Goal: Task Accomplishment & Management: Manage account settings

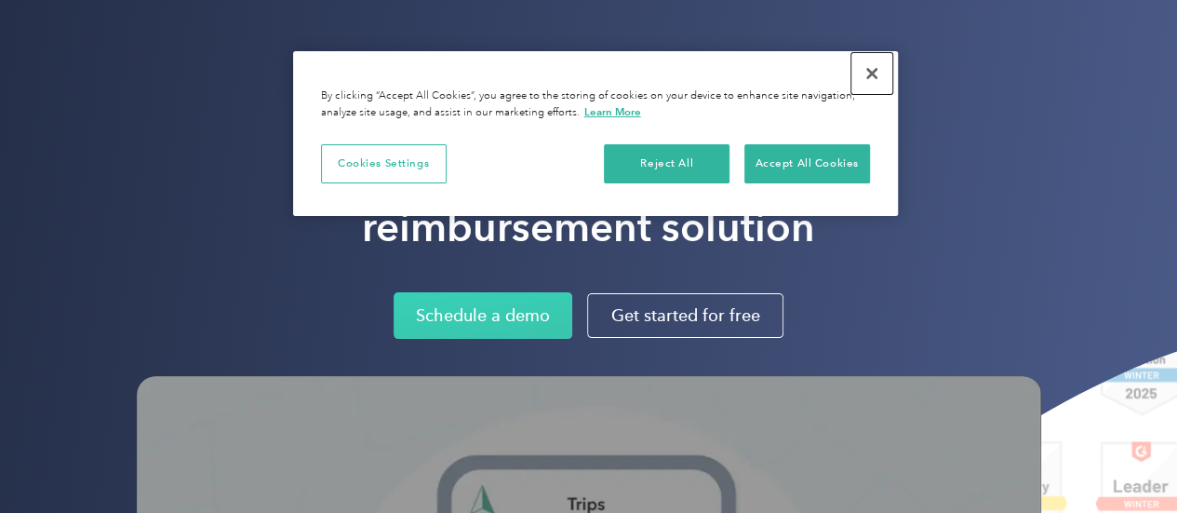
click at [875, 78] on button "Close" at bounding box center [871, 73] width 41 height 41
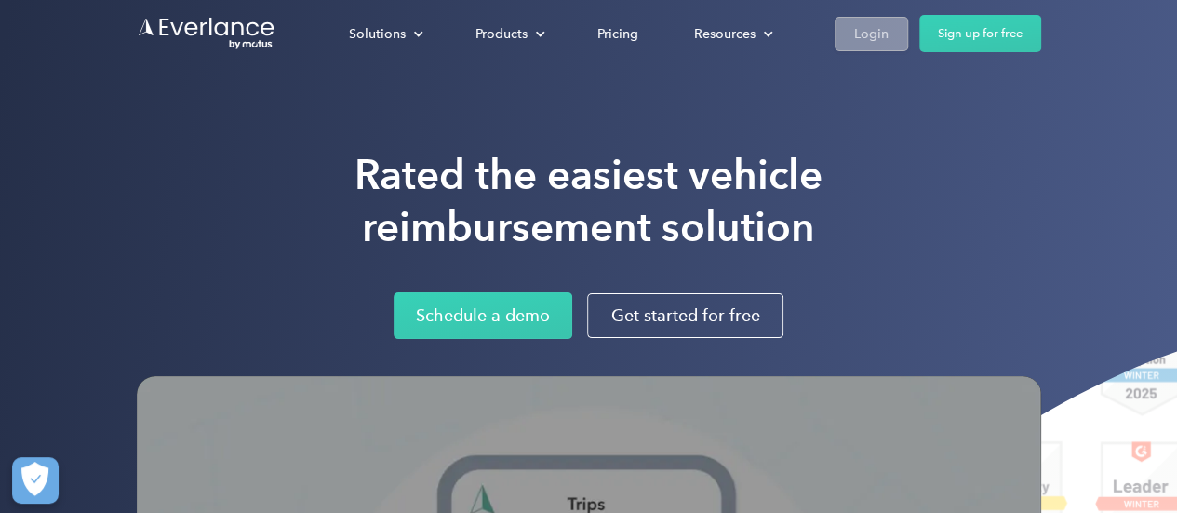
click at [871, 36] on div "Login" at bounding box center [871, 33] width 34 height 23
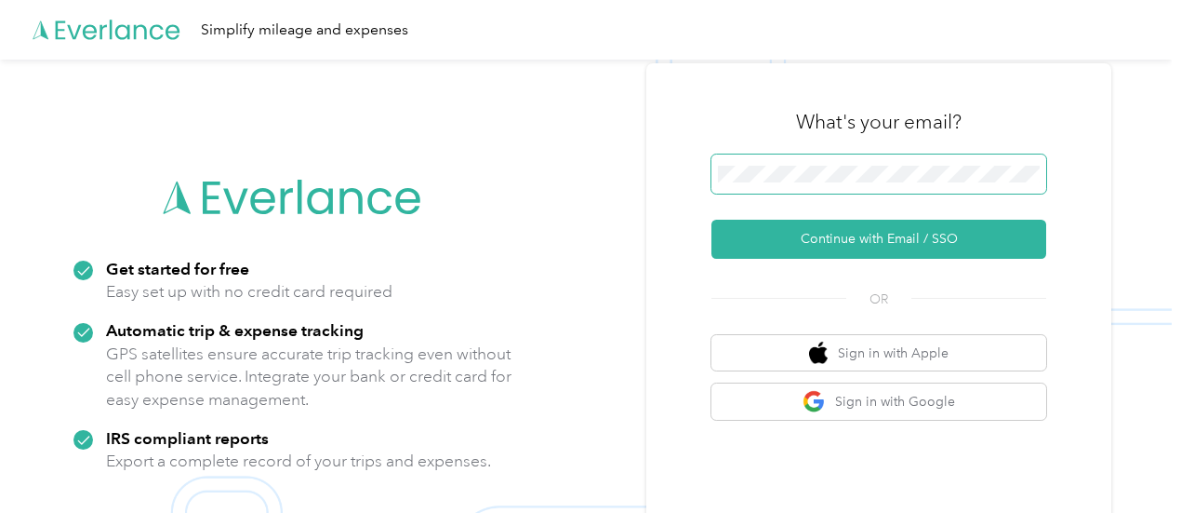
click at [829, 163] on span at bounding box center [879, 173] width 335 height 39
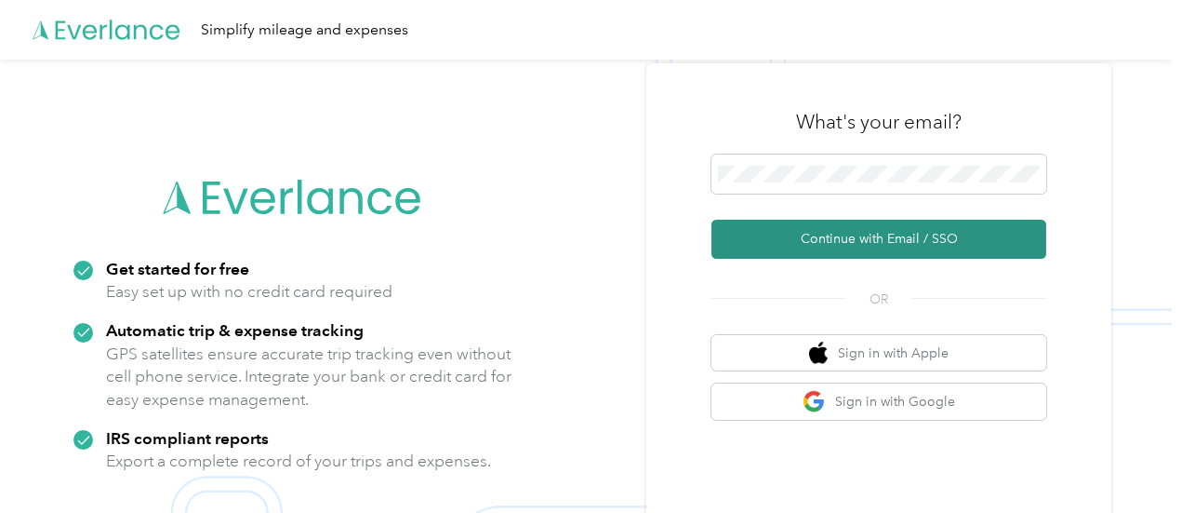
click at [867, 236] on button "Continue with Email / SSO" at bounding box center [879, 239] width 335 height 39
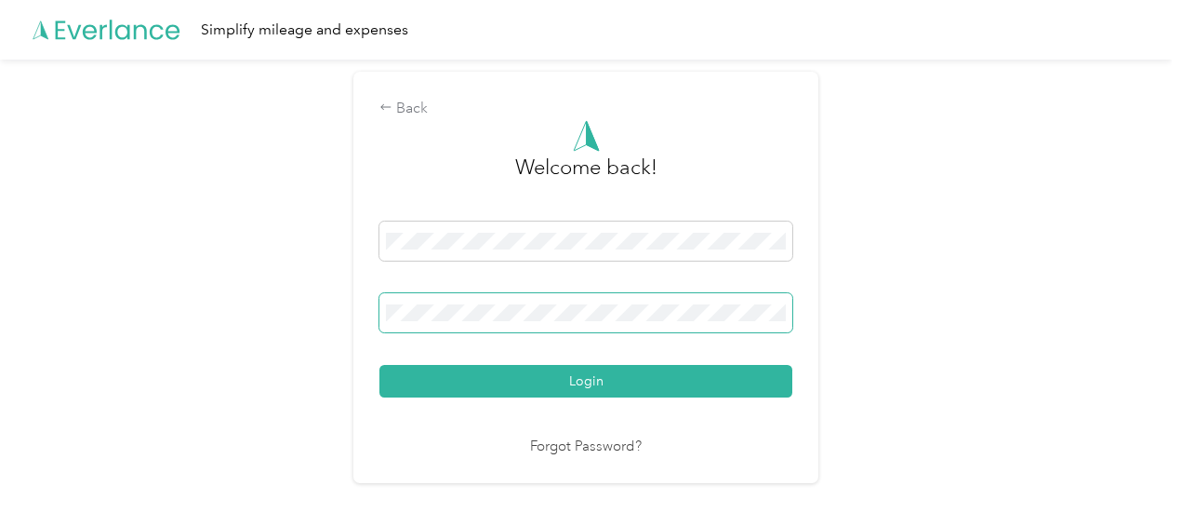
click at [380, 365] on button "Login" at bounding box center [586, 381] width 413 height 33
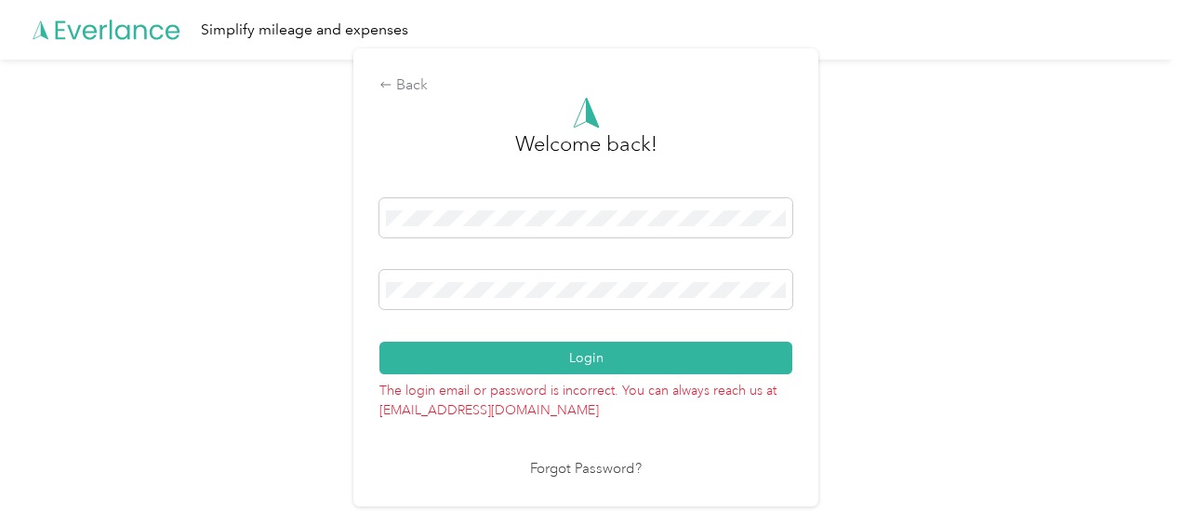
click at [340, 281] on div "Back Welcome back! Login The login email or password is incorrect. You can alwa…" at bounding box center [586, 285] width 1172 height 451
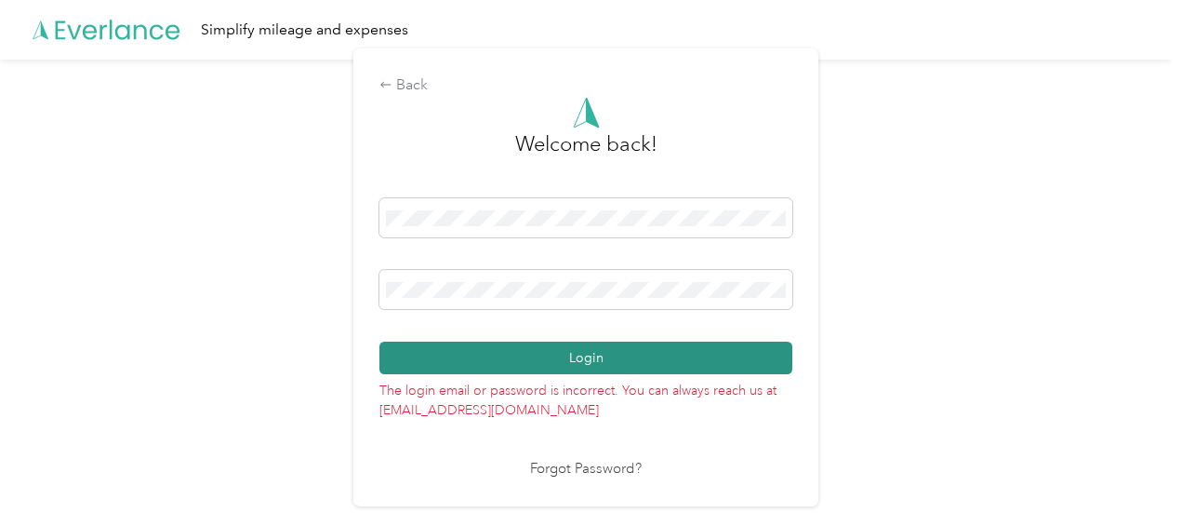
click at [624, 359] on button "Login" at bounding box center [586, 357] width 413 height 33
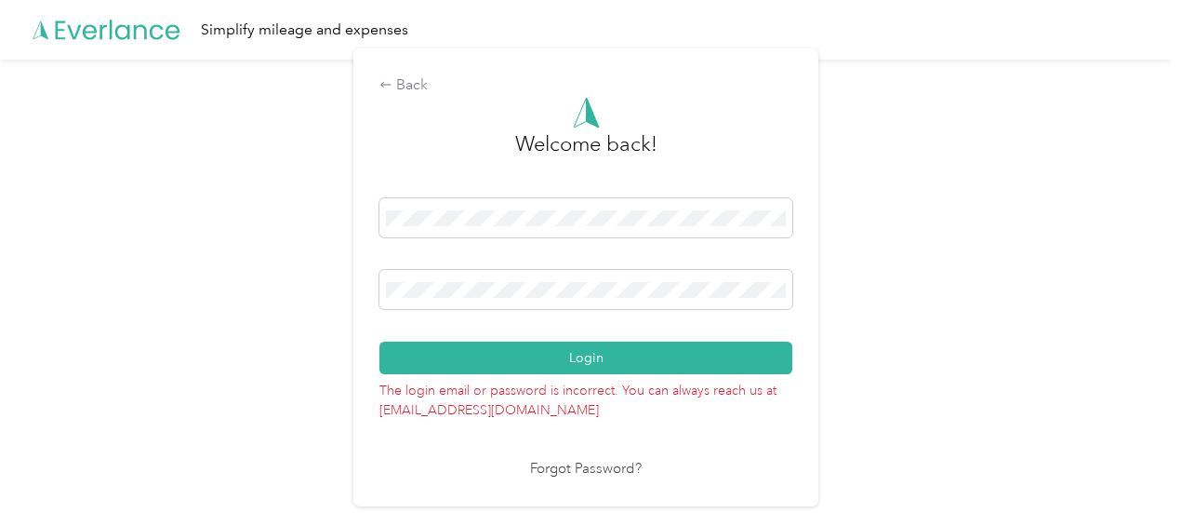
click at [580, 470] on link "Forgot Password?" at bounding box center [586, 469] width 112 height 21
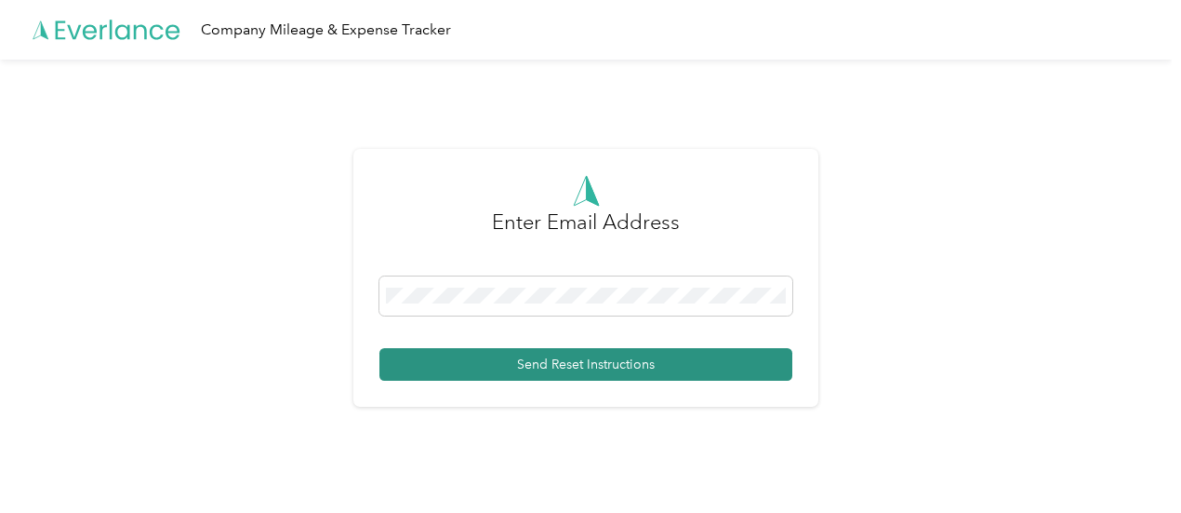
click at [519, 369] on button "Send Reset Instructions" at bounding box center [586, 364] width 413 height 33
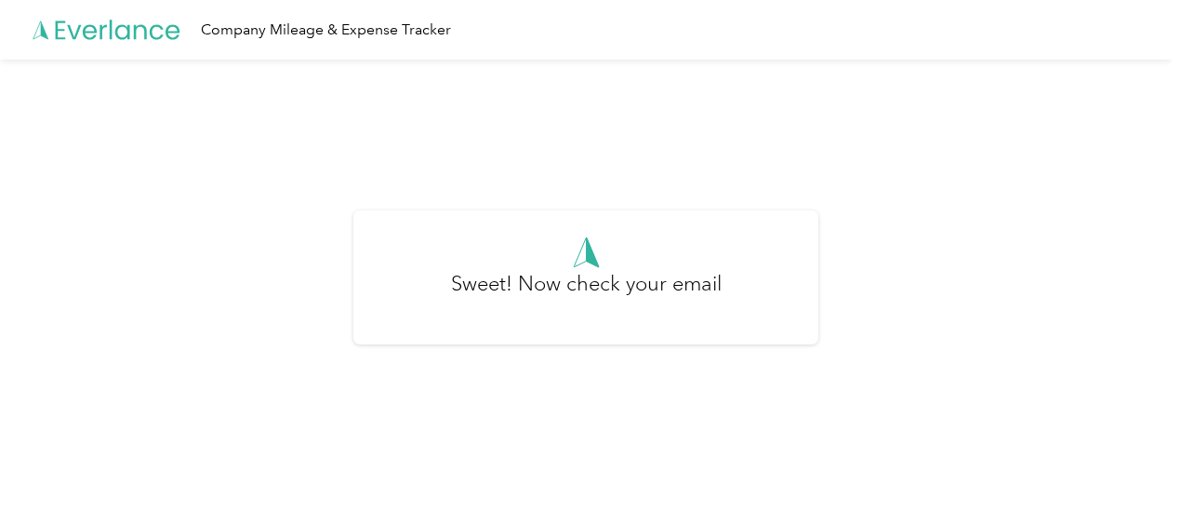
click at [565, 269] on h3 "Sweet! Now check your email" at bounding box center [586, 293] width 271 height 50
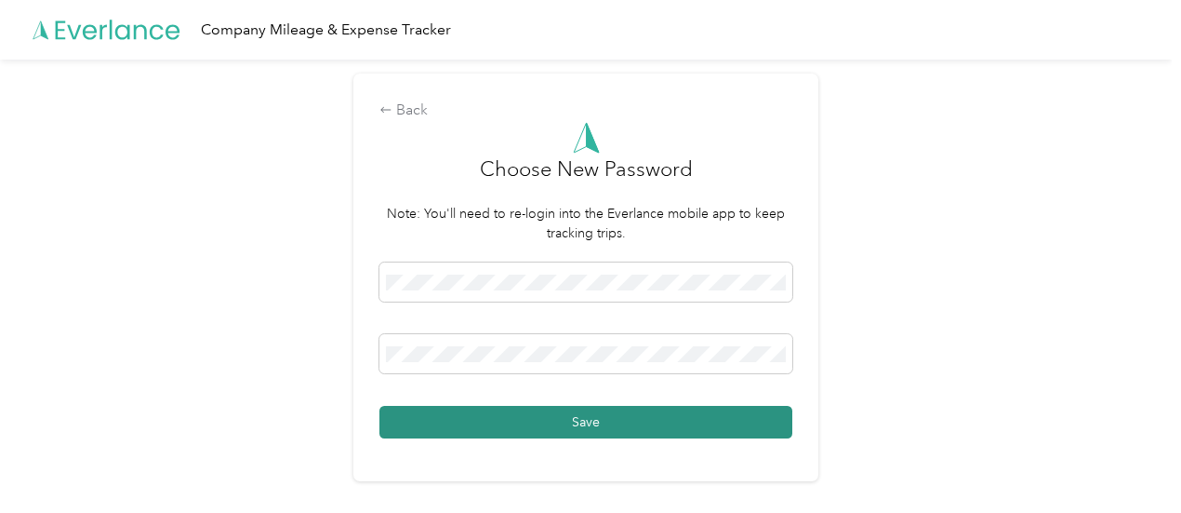
click at [579, 421] on button "Save" at bounding box center [586, 422] width 413 height 33
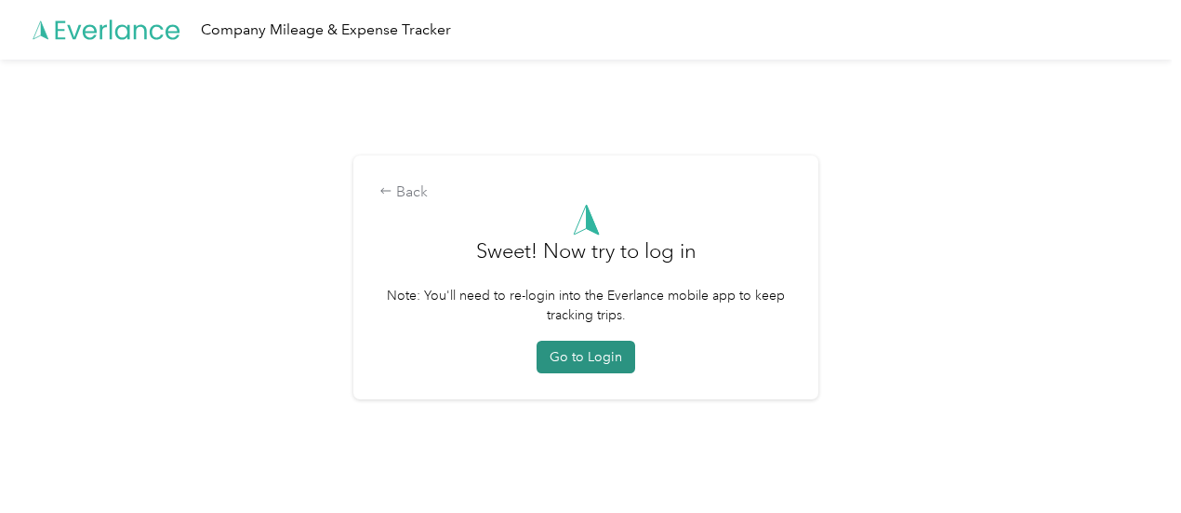
click at [596, 361] on button "Go to Login" at bounding box center [586, 356] width 99 height 33
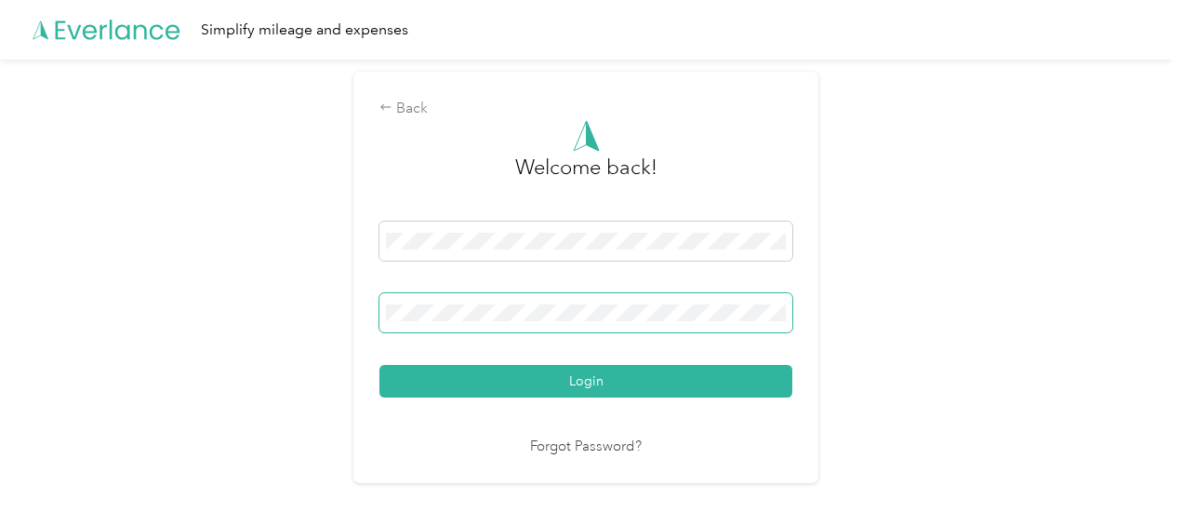
click at [434, 296] on span at bounding box center [586, 312] width 413 height 39
drag, startPoint x: 566, startPoint y: 390, endPoint x: 567, endPoint y: 377, distance: 13.2
click at [567, 379] on button "Login" at bounding box center [586, 381] width 413 height 33
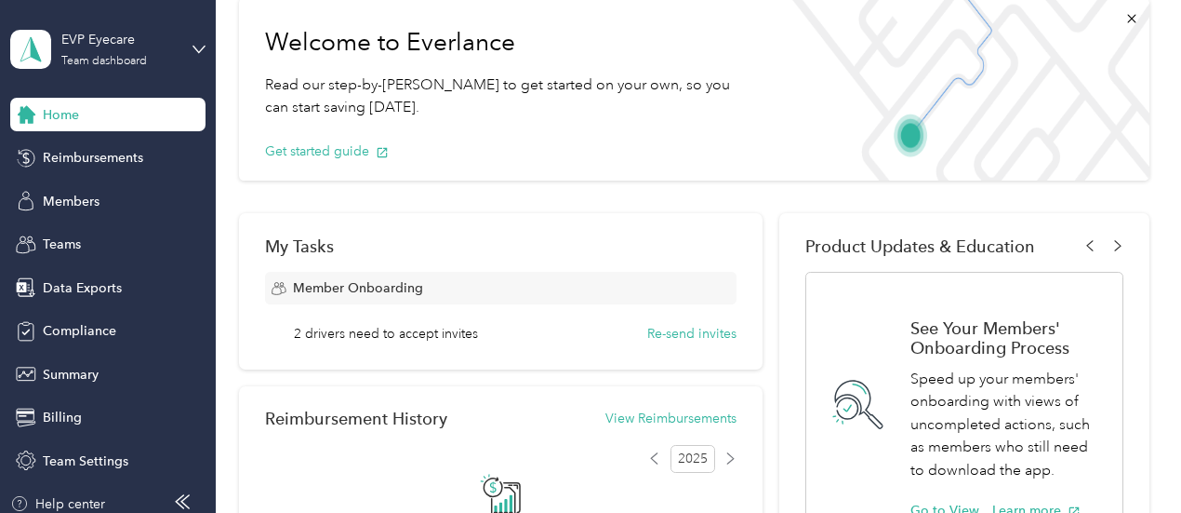
scroll to position [186, 0]
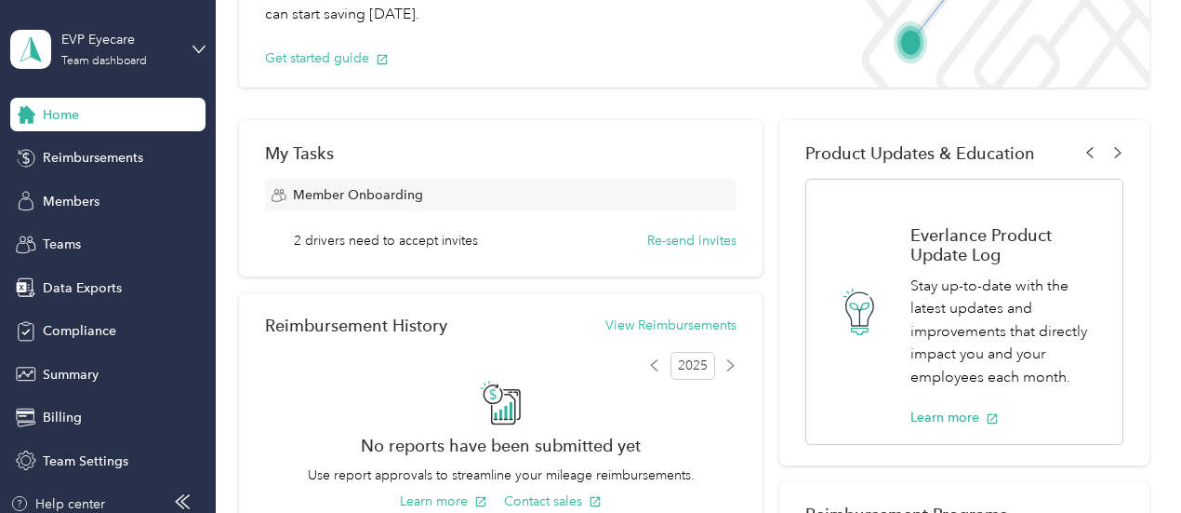
click at [405, 198] on span "Member Onboarding" at bounding box center [358, 195] width 130 height 20
click at [456, 239] on span "2 drivers need to accept invites" at bounding box center [386, 241] width 184 height 20
click at [57, 193] on span "Members" at bounding box center [71, 202] width 57 height 20
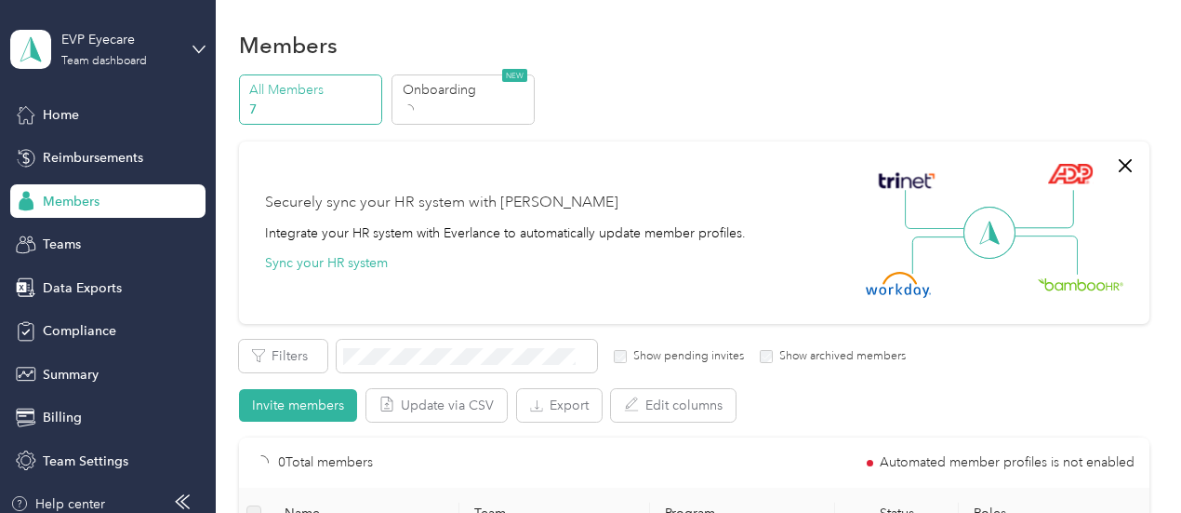
scroll to position [186, 0]
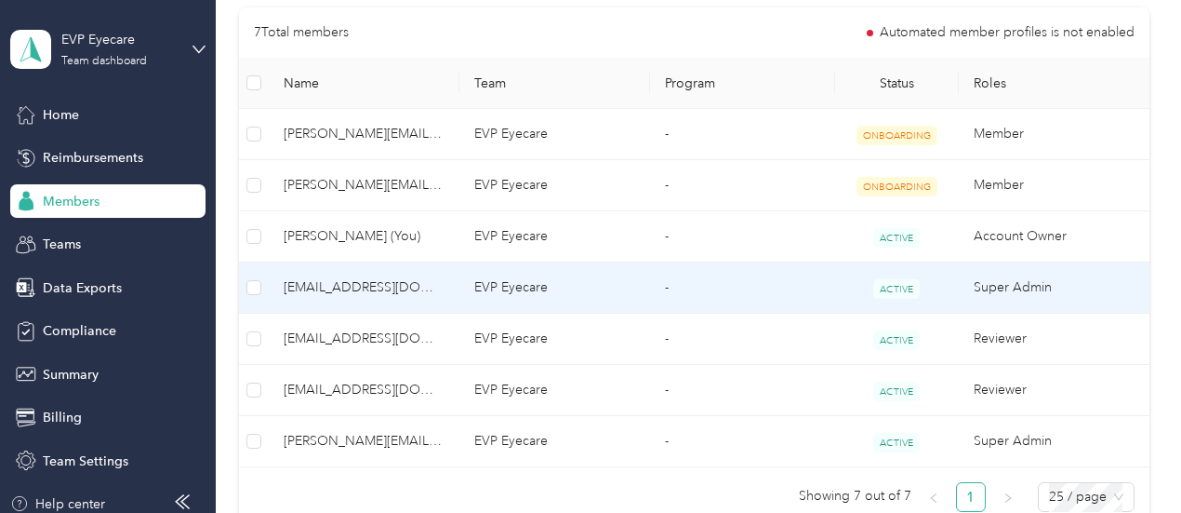
scroll to position [465, 0]
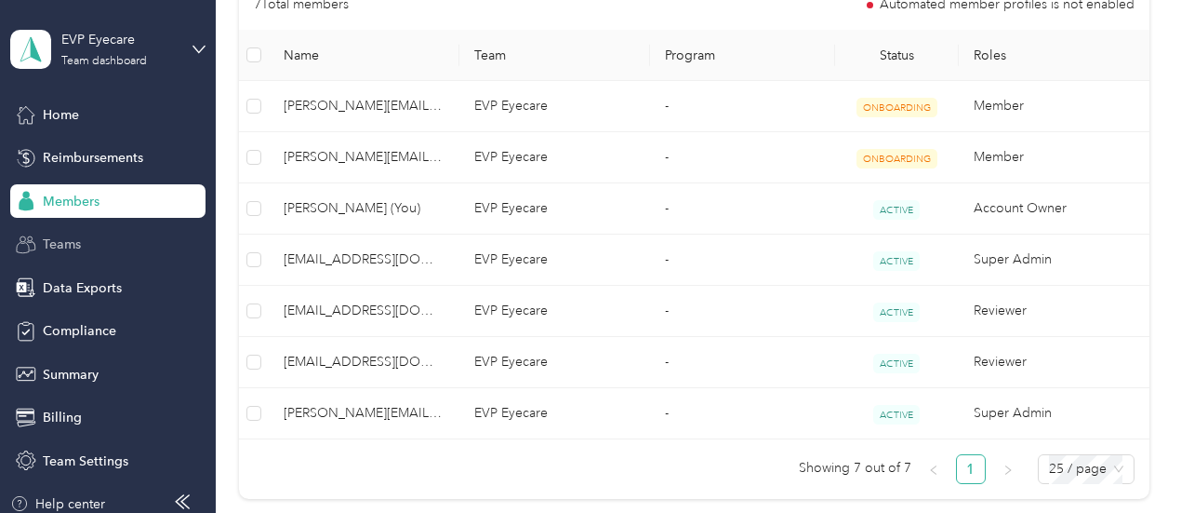
click at [63, 250] on span "Teams" at bounding box center [62, 244] width 38 height 20
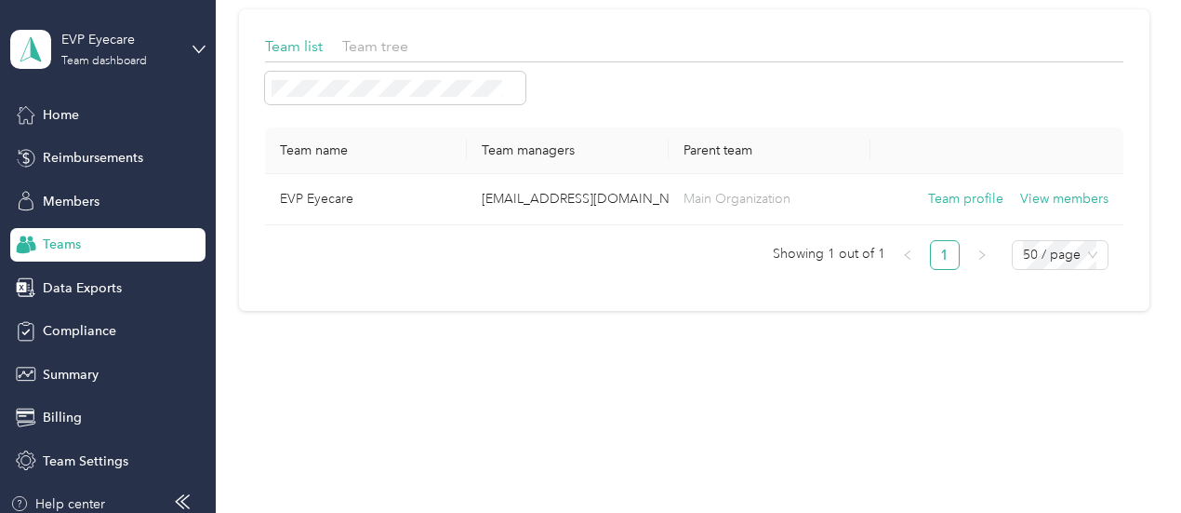
scroll to position [110, 0]
click at [60, 111] on span "Home" at bounding box center [61, 115] width 36 height 20
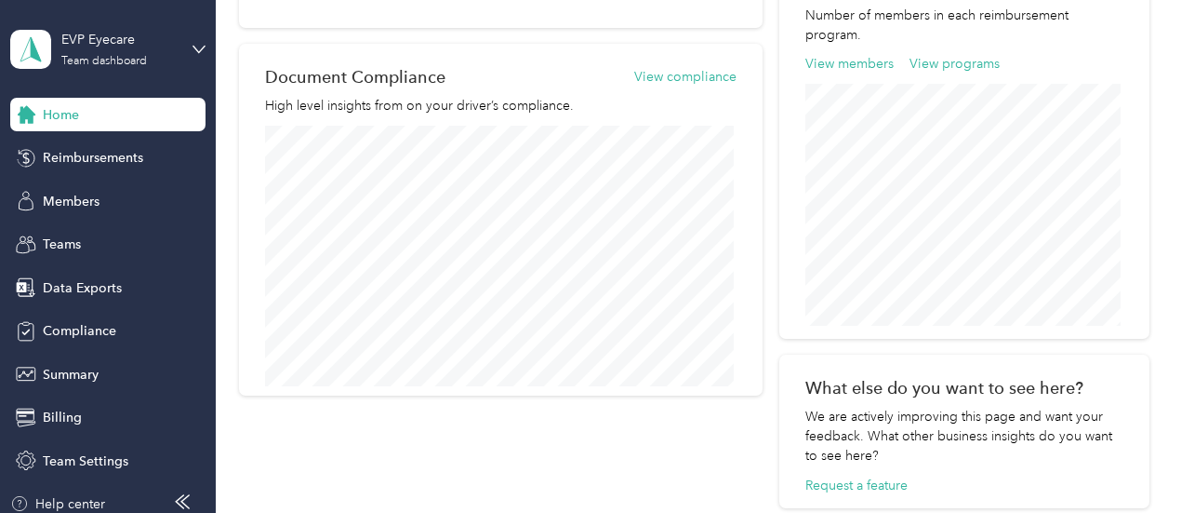
scroll to position [621, 0]
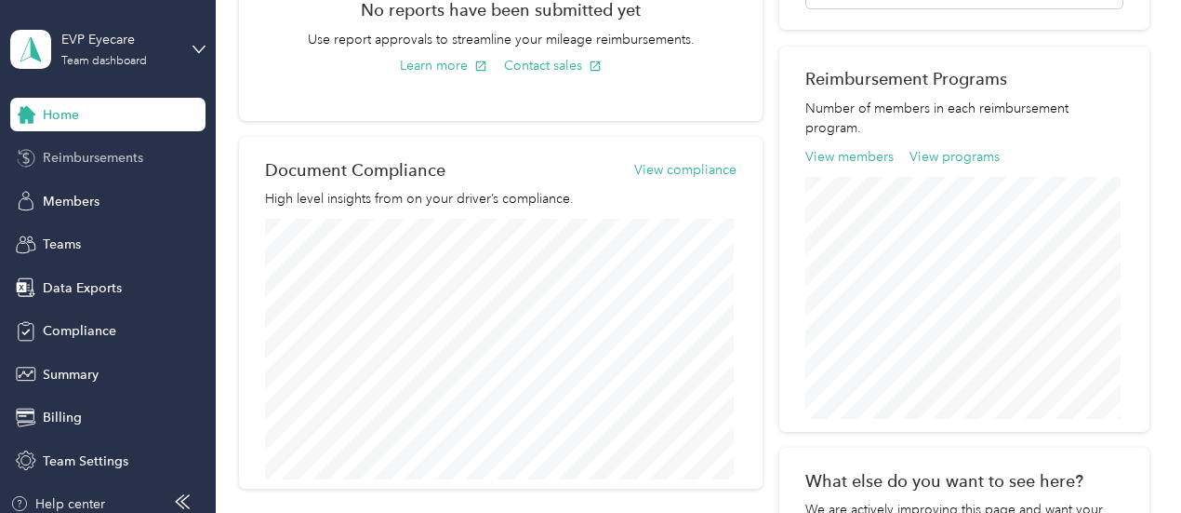
click at [71, 163] on span "Reimbursements" at bounding box center [93, 158] width 100 height 20
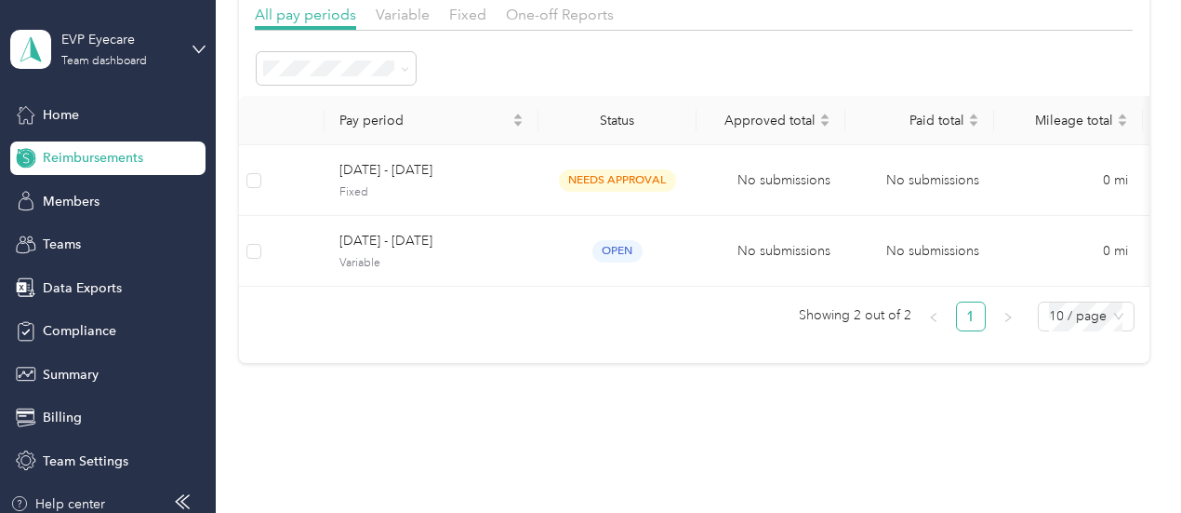
scroll to position [92, 0]
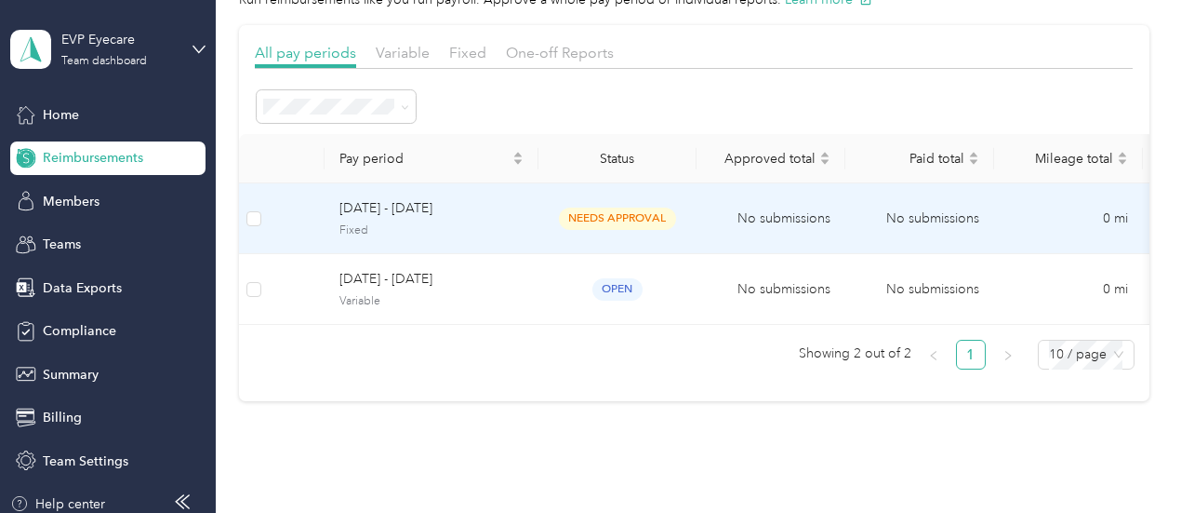
click at [610, 217] on span "needs approval" at bounding box center [617, 217] width 117 height 21
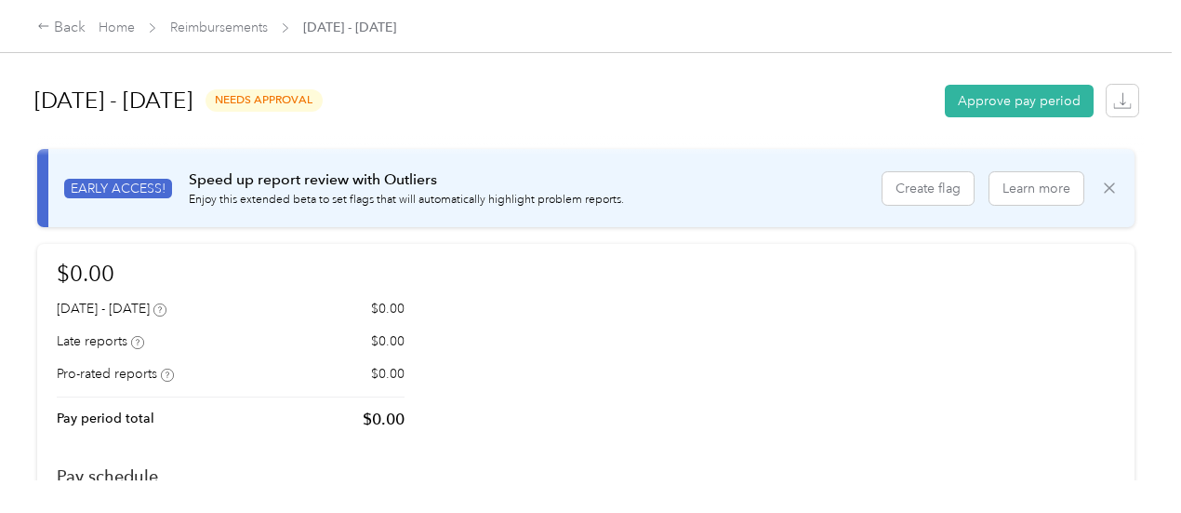
click at [1104, 181] on icon at bounding box center [1110, 188] width 19 height 19
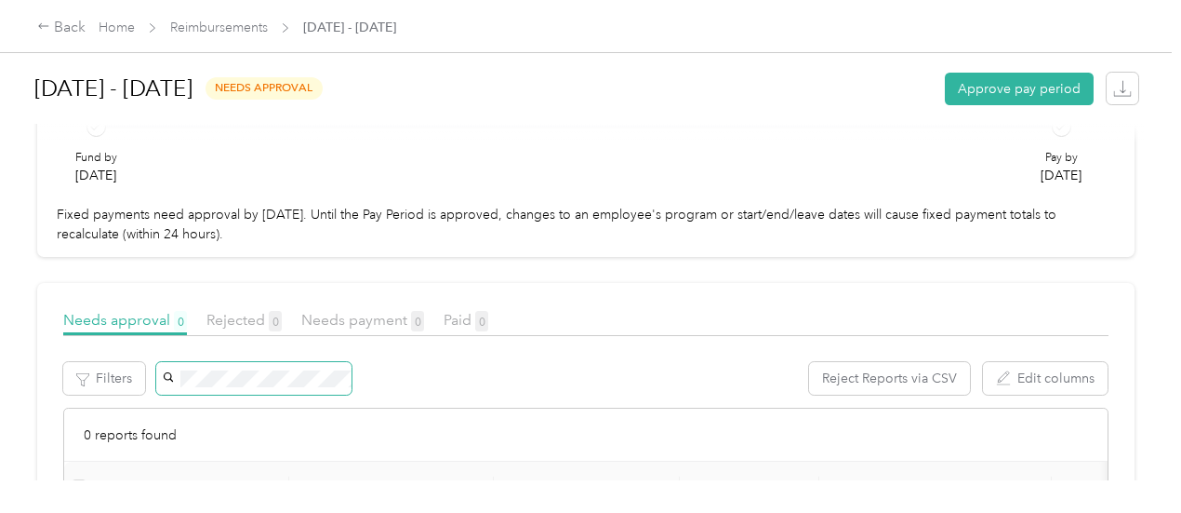
scroll to position [186, 0]
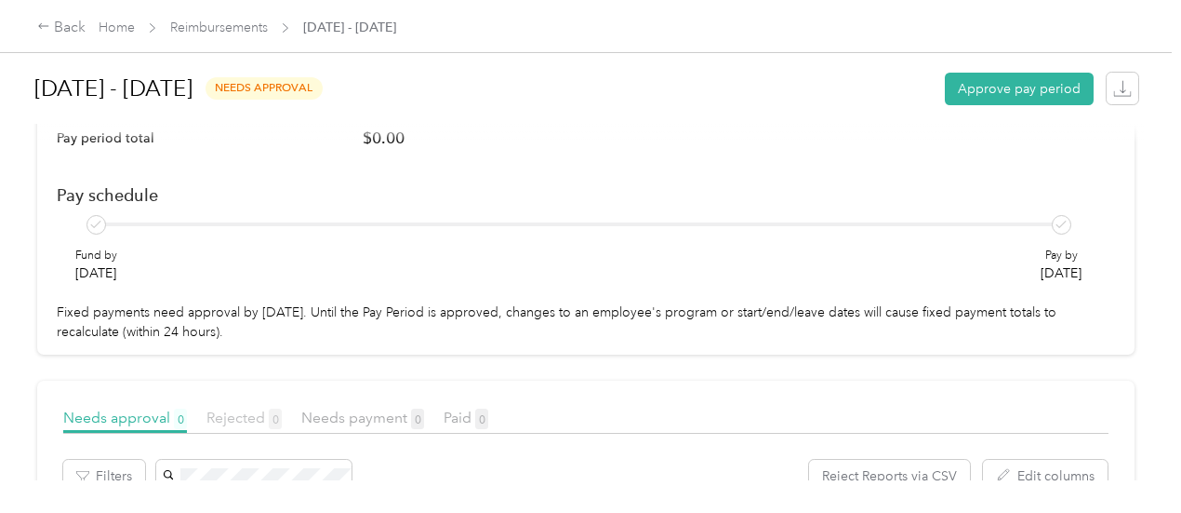
click at [244, 408] on span "Rejected 0" at bounding box center [244, 417] width 75 height 18
click at [372, 408] on span "Needs payment 0" at bounding box center [362, 417] width 123 height 18
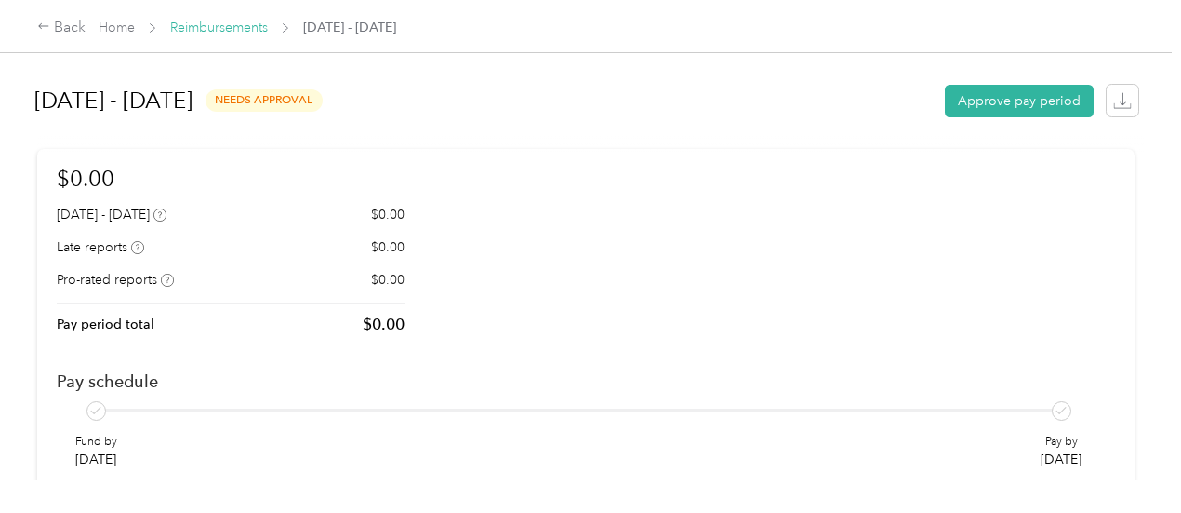
click at [244, 26] on link "Reimbursements" at bounding box center [219, 28] width 98 height 16
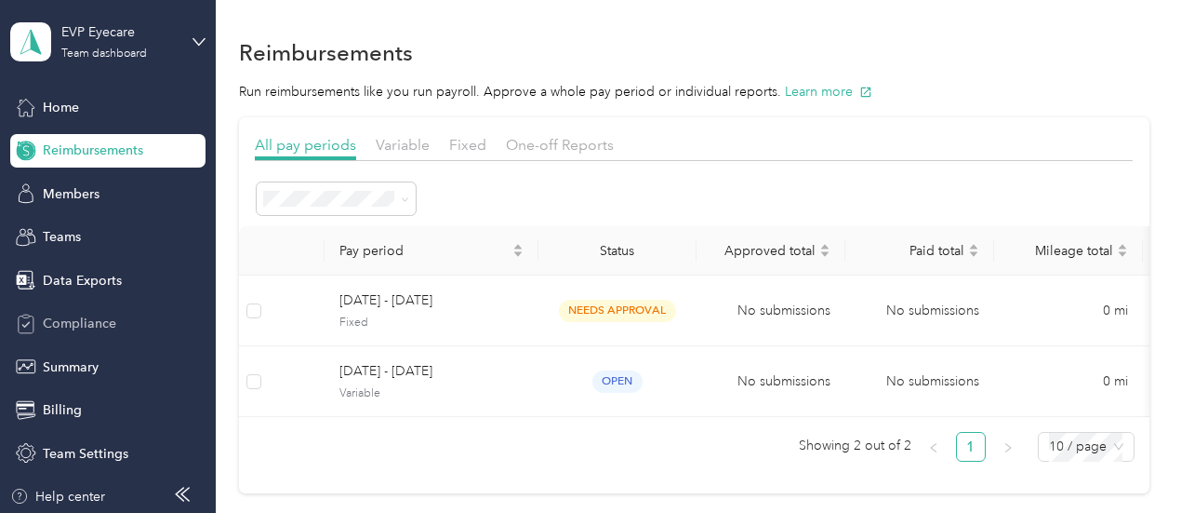
scroll to position [9, 0]
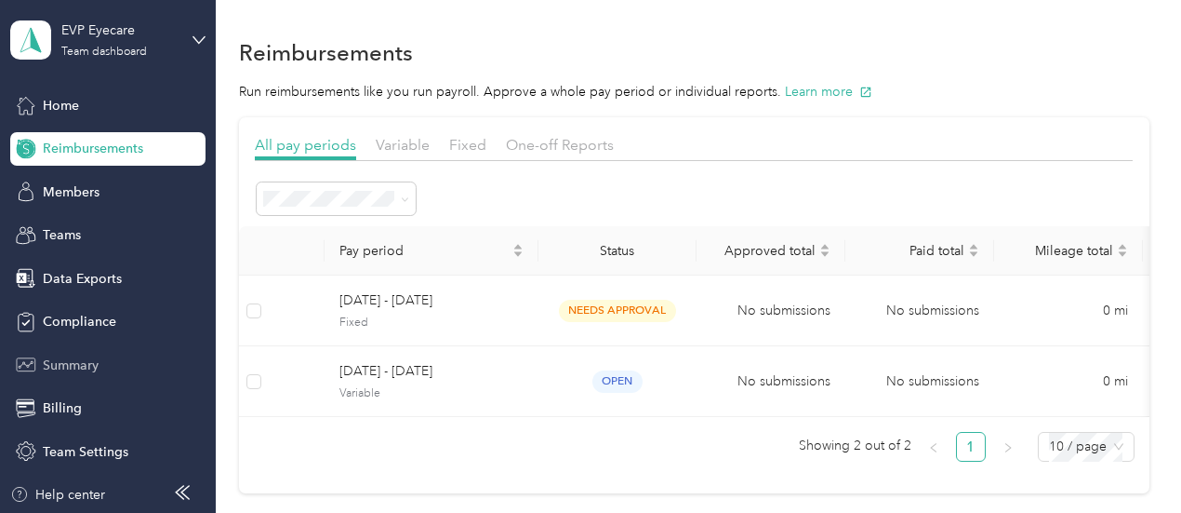
click at [64, 367] on span "Summary" at bounding box center [71, 365] width 56 height 20
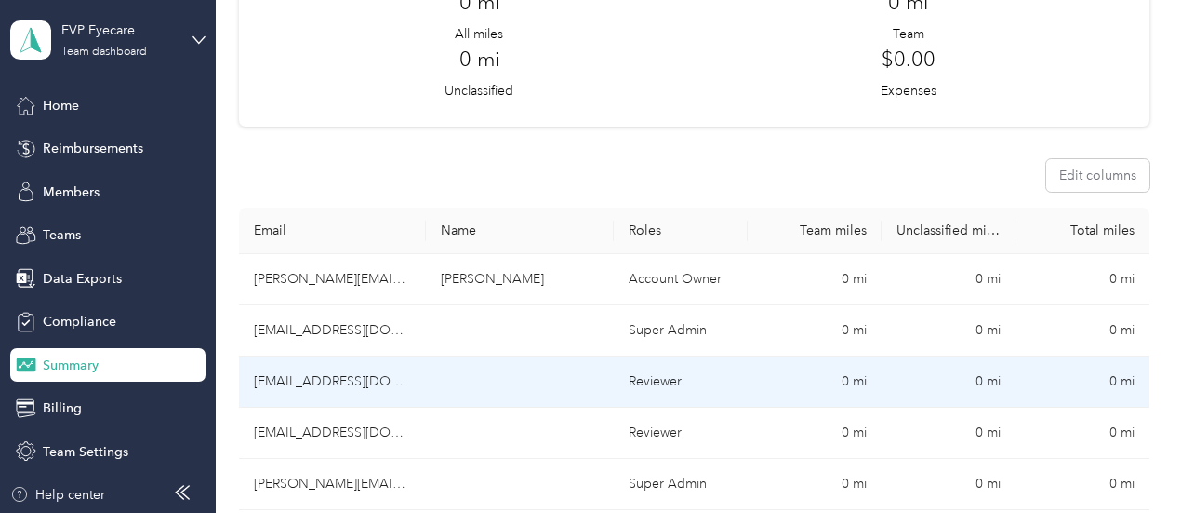
scroll to position [279, 0]
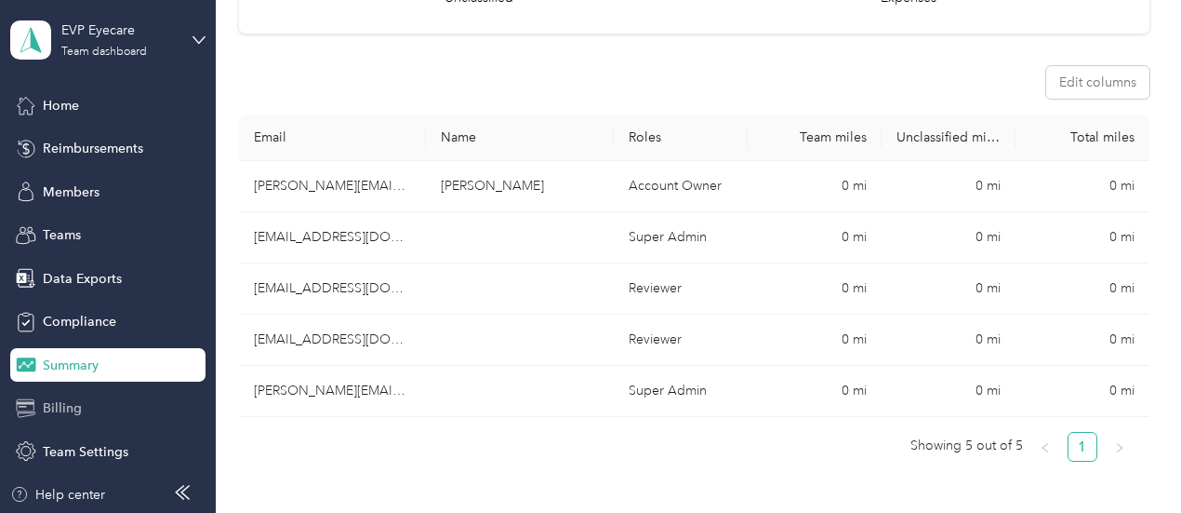
click at [43, 401] on span "Billing" at bounding box center [62, 408] width 39 height 20
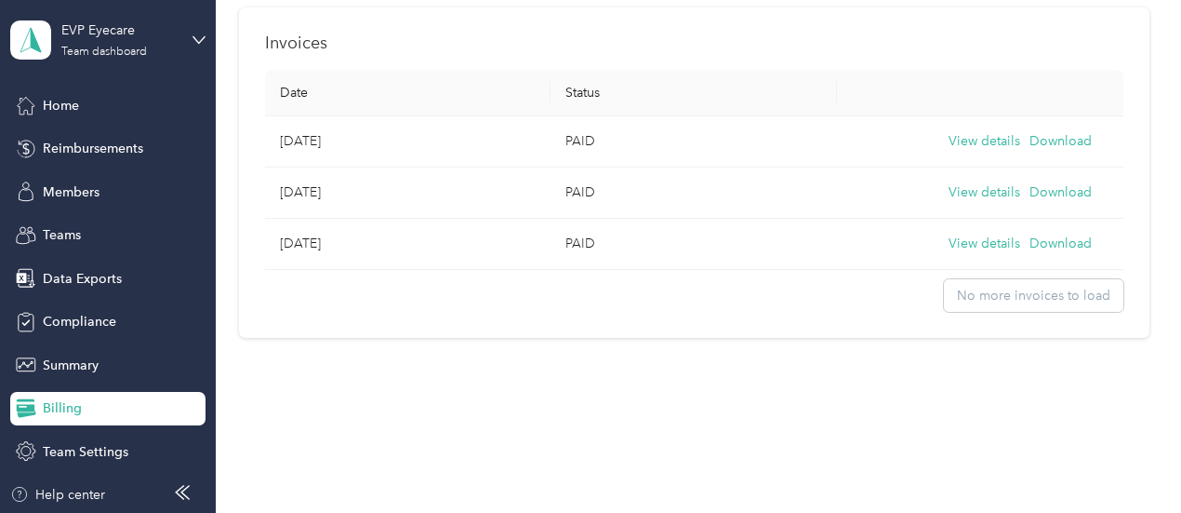
scroll to position [647, 0]
click at [953, 128] on button "View details" at bounding box center [985, 138] width 72 height 20
click at [89, 450] on span "Team Settings" at bounding box center [86, 452] width 86 height 20
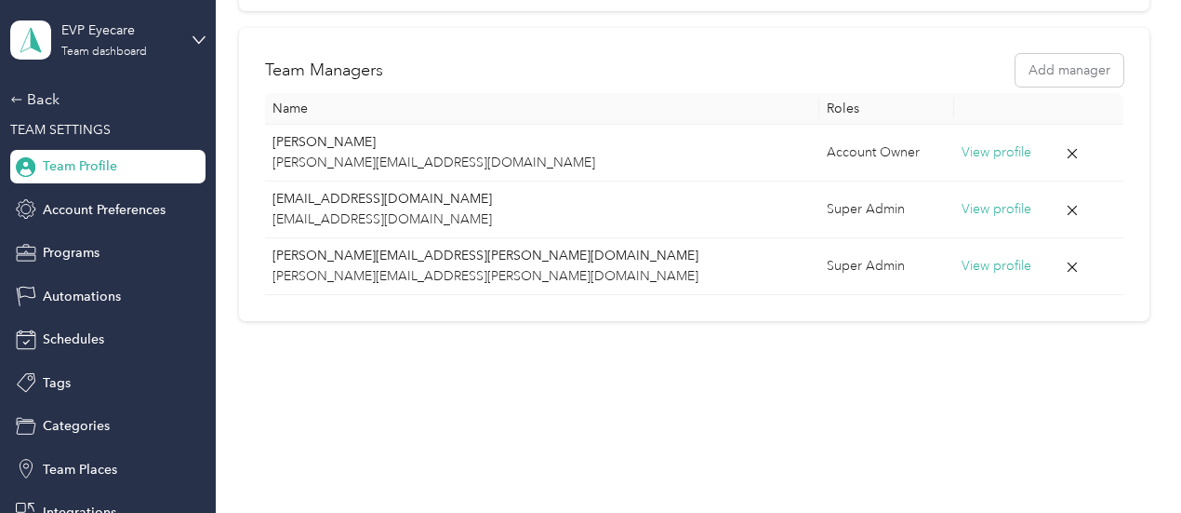
scroll to position [358, 0]
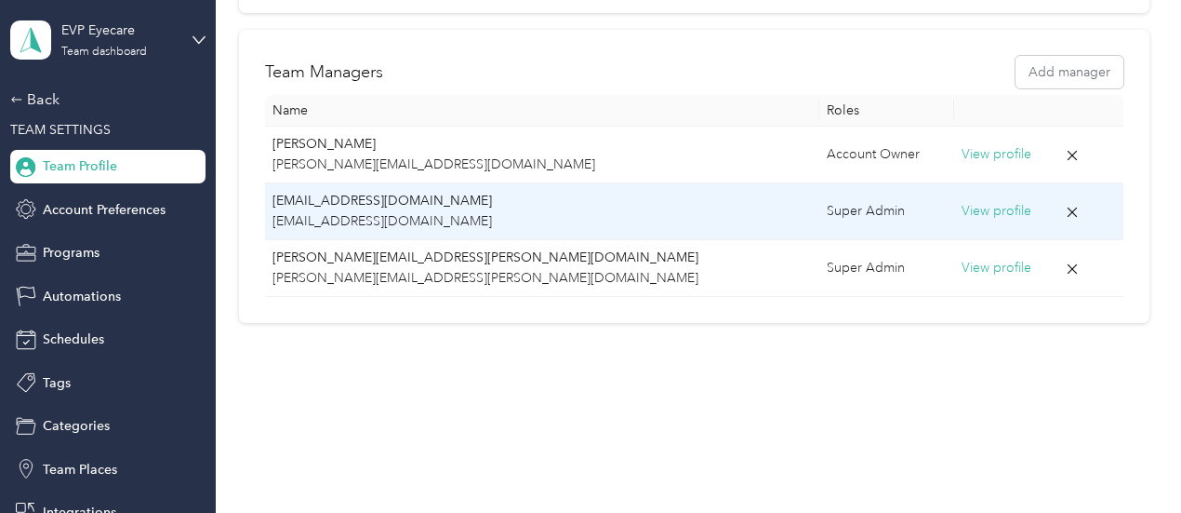
click at [962, 216] on button "View profile" at bounding box center [997, 211] width 70 height 20
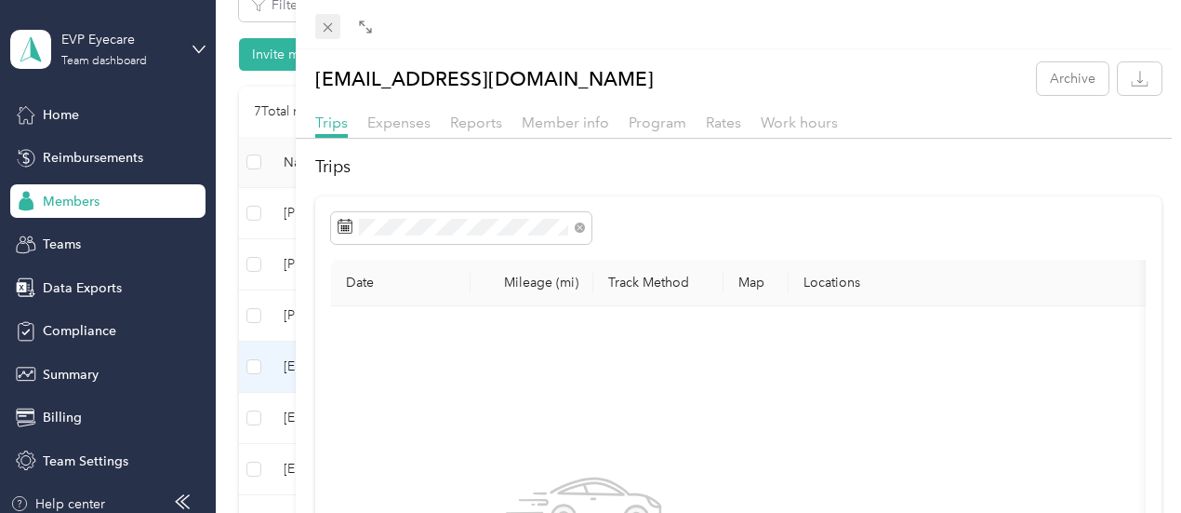
click at [341, 17] on span at bounding box center [328, 27] width 26 height 26
